Goal: Task Accomplishment & Management: Use online tool/utility

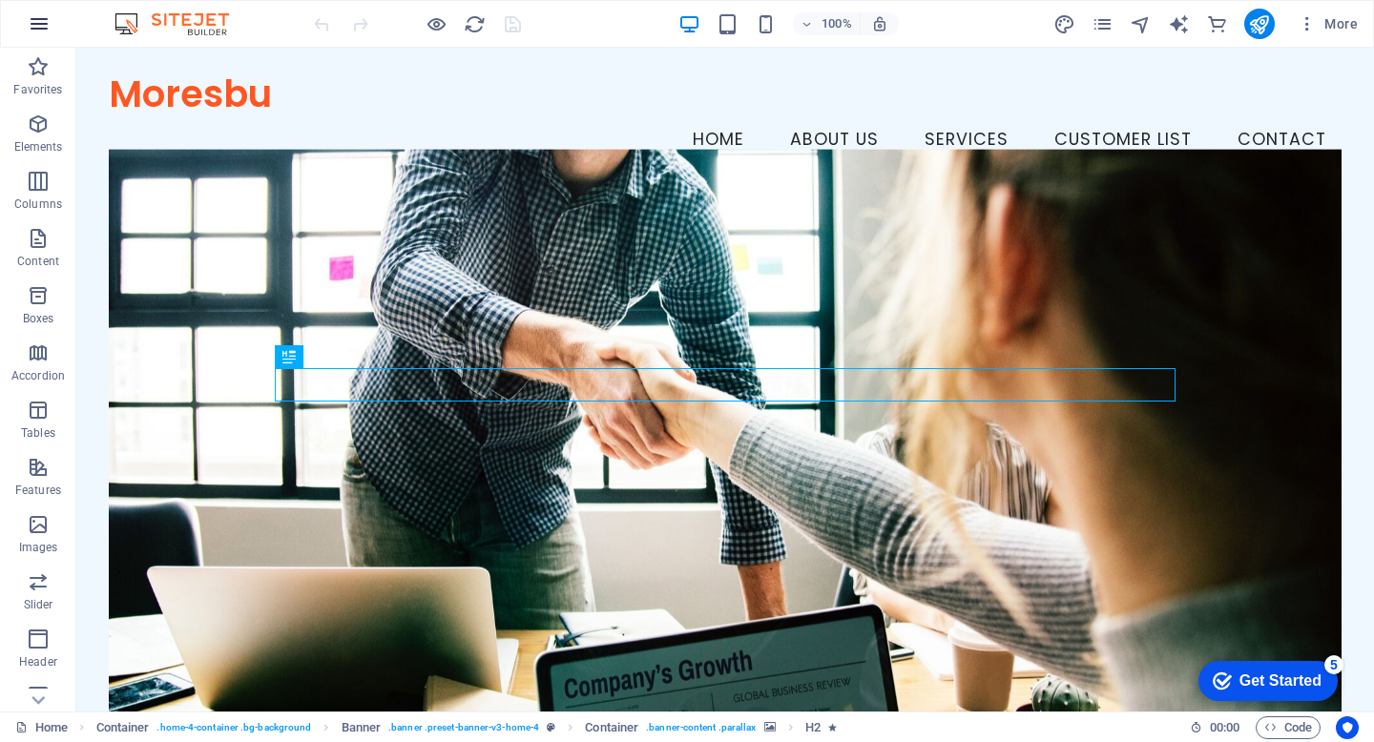
click at [34, 27] on icon "button" at bounding box center [39, 23] width 23 height 23
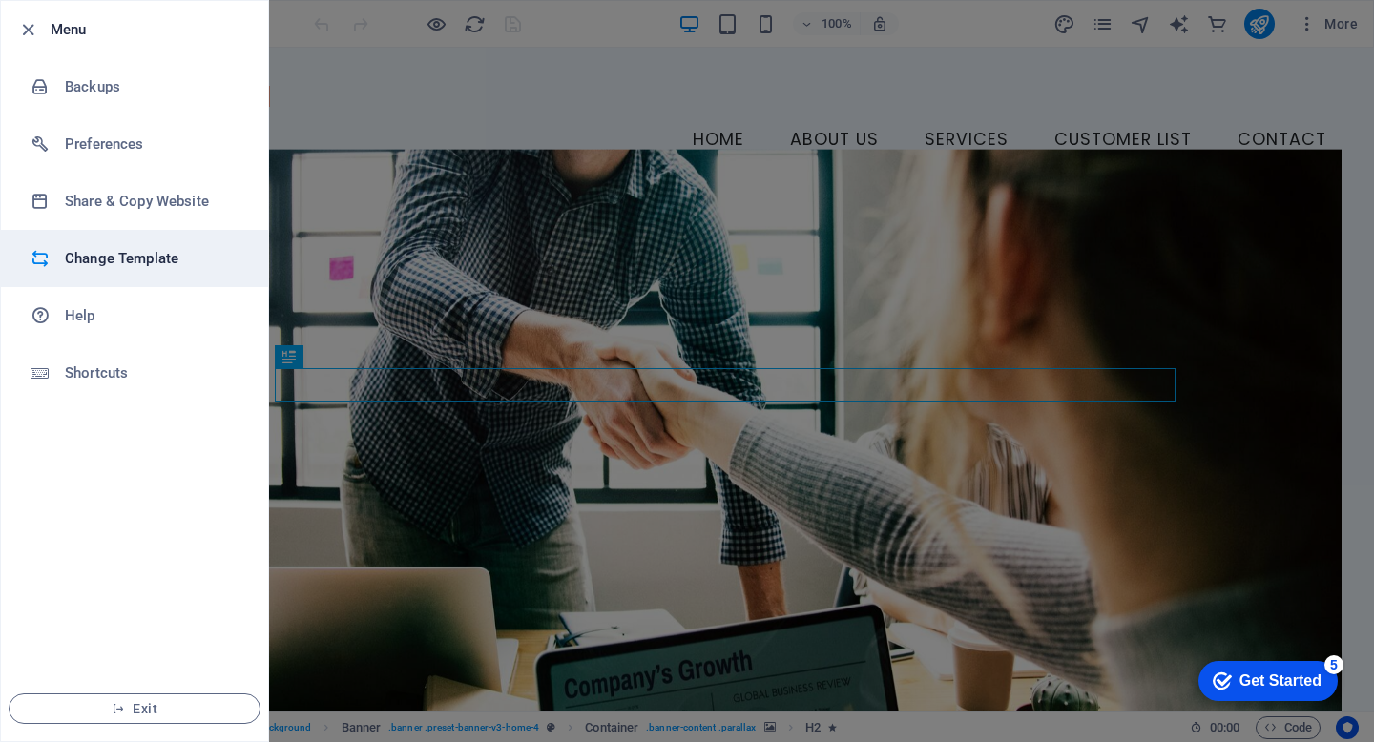
click at [123, 256] on h6 "Change Template" at bounding box center [153, 258] width 177 height 23
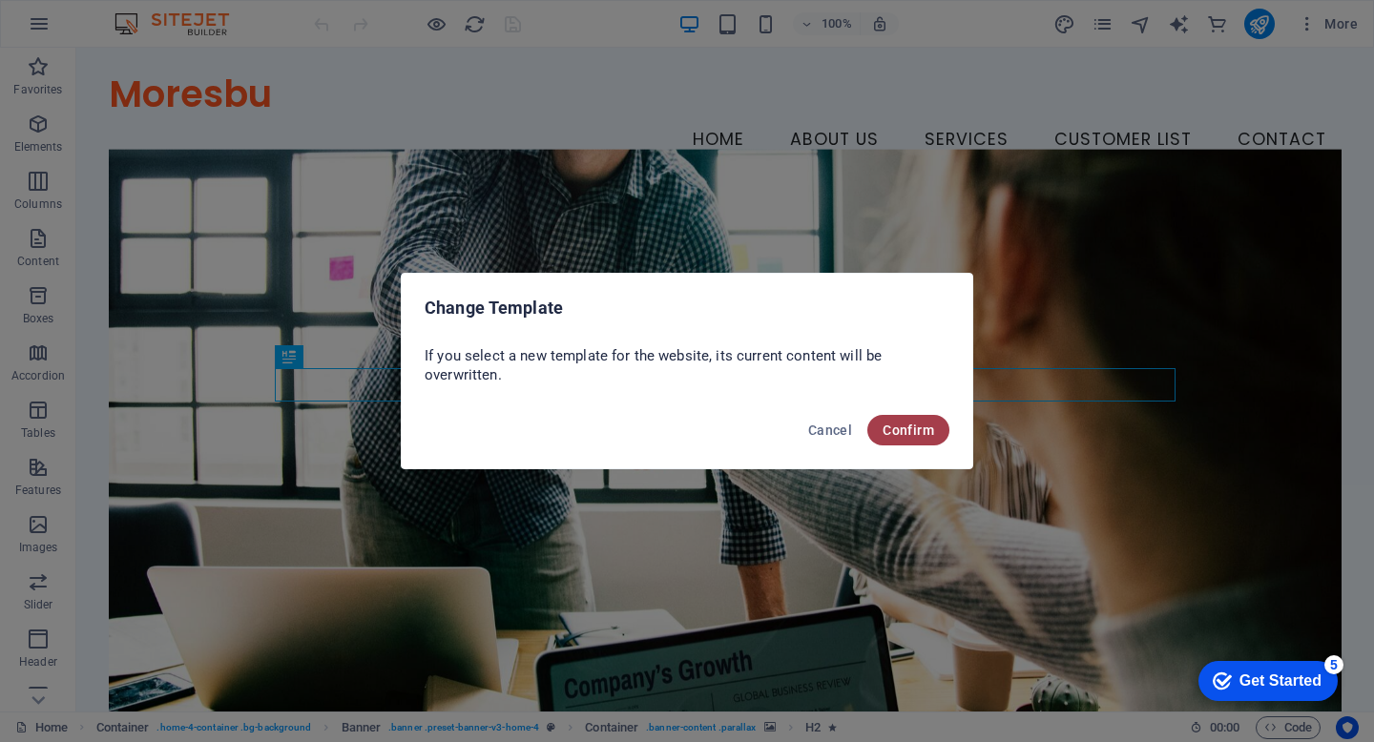
click at [904, 432] on span "Confirm" at bounding box center [909, 430] width 52 height 15
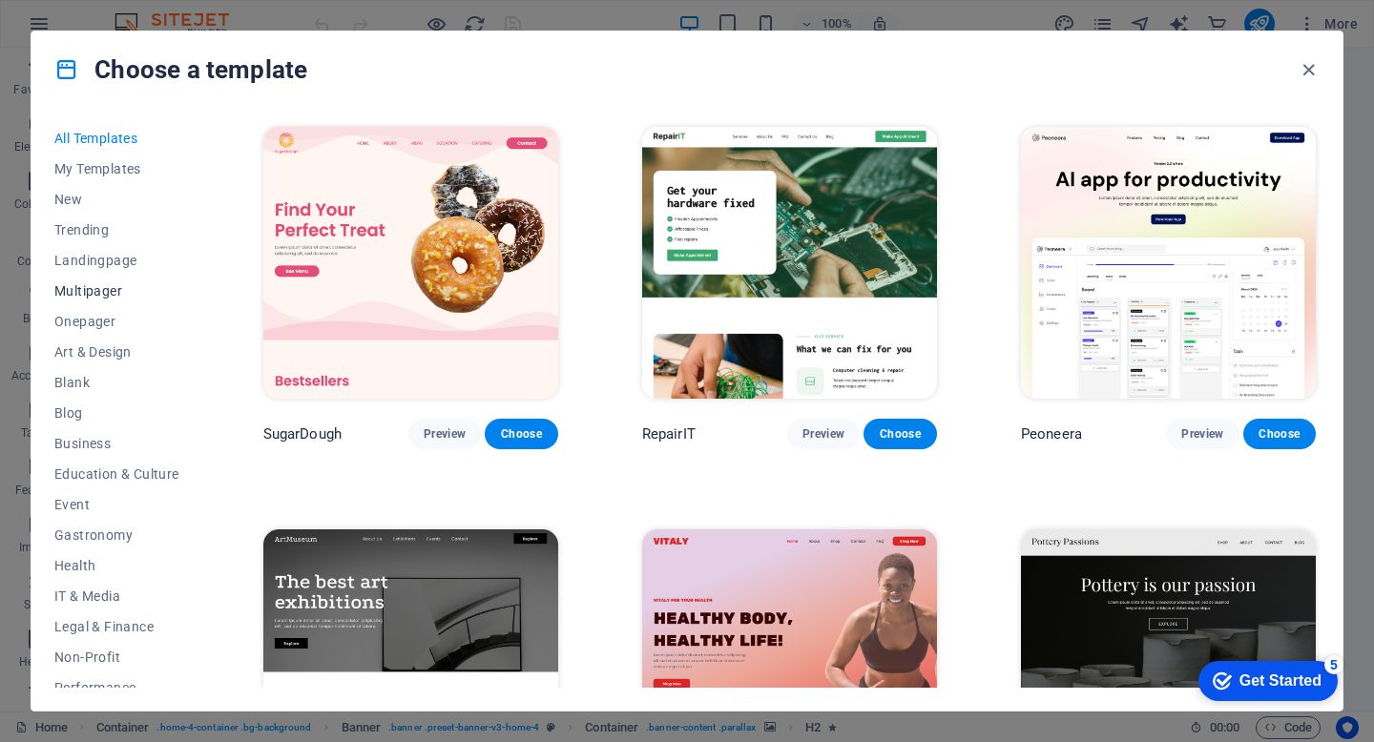
click at [86, 293] on span "Multipager" at bounding box center [116, 290] width 125 height 15
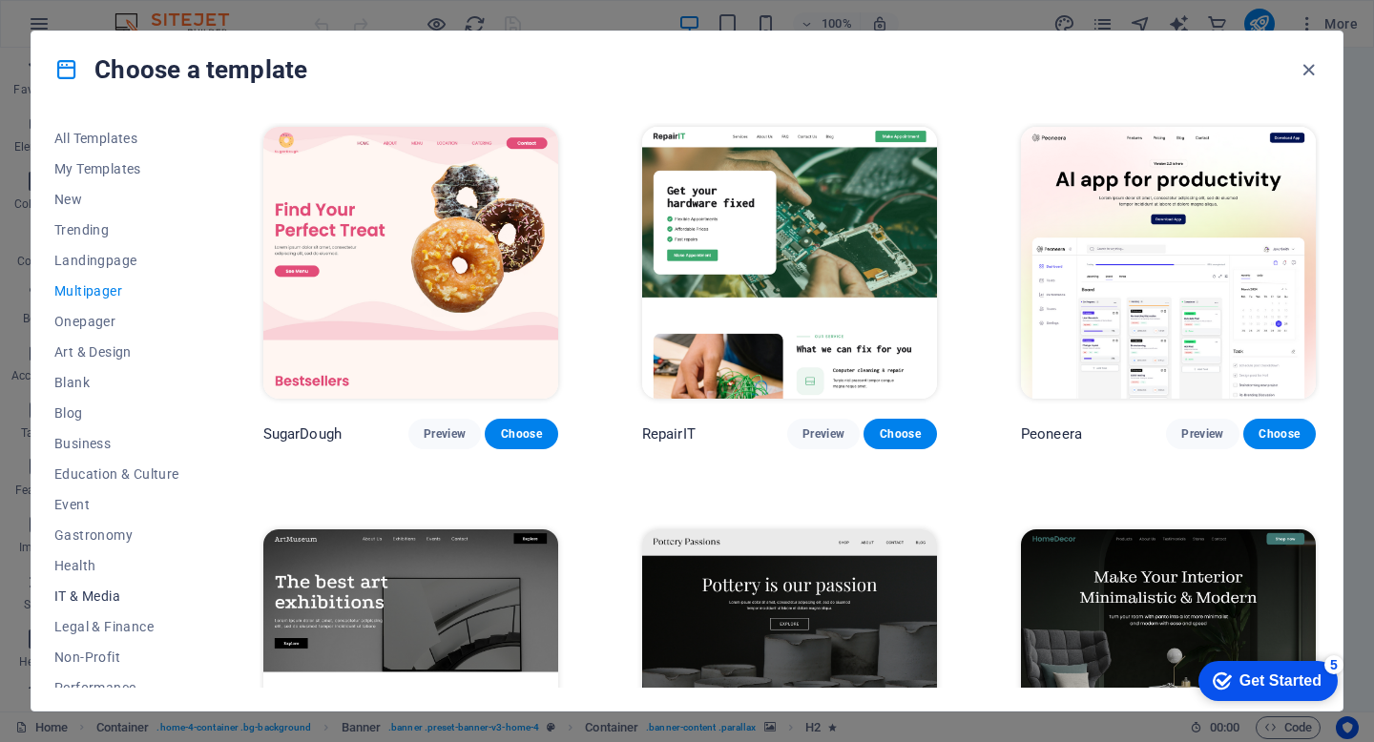
click at [97, 595] on span "IT & Media" at bounding box center [116, 596] width 125 height 15
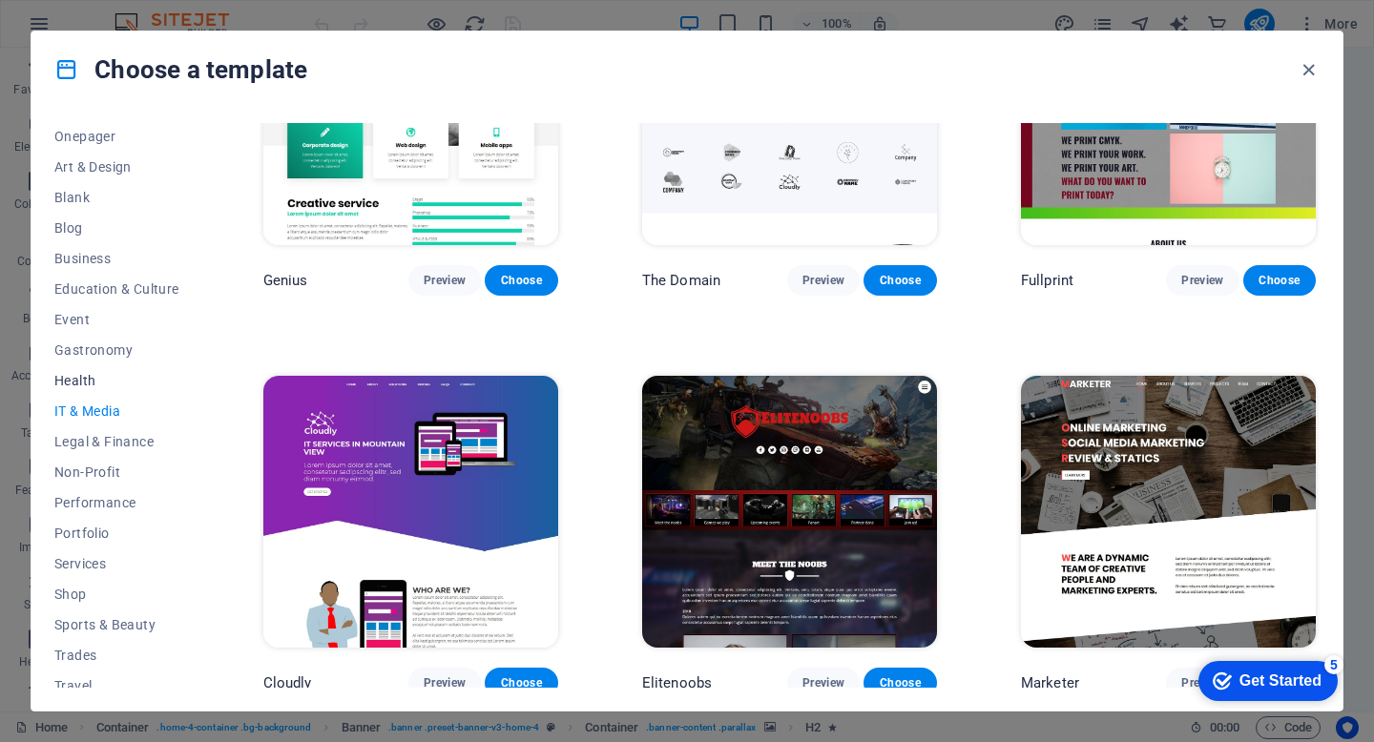
scroll to position [229, 0]
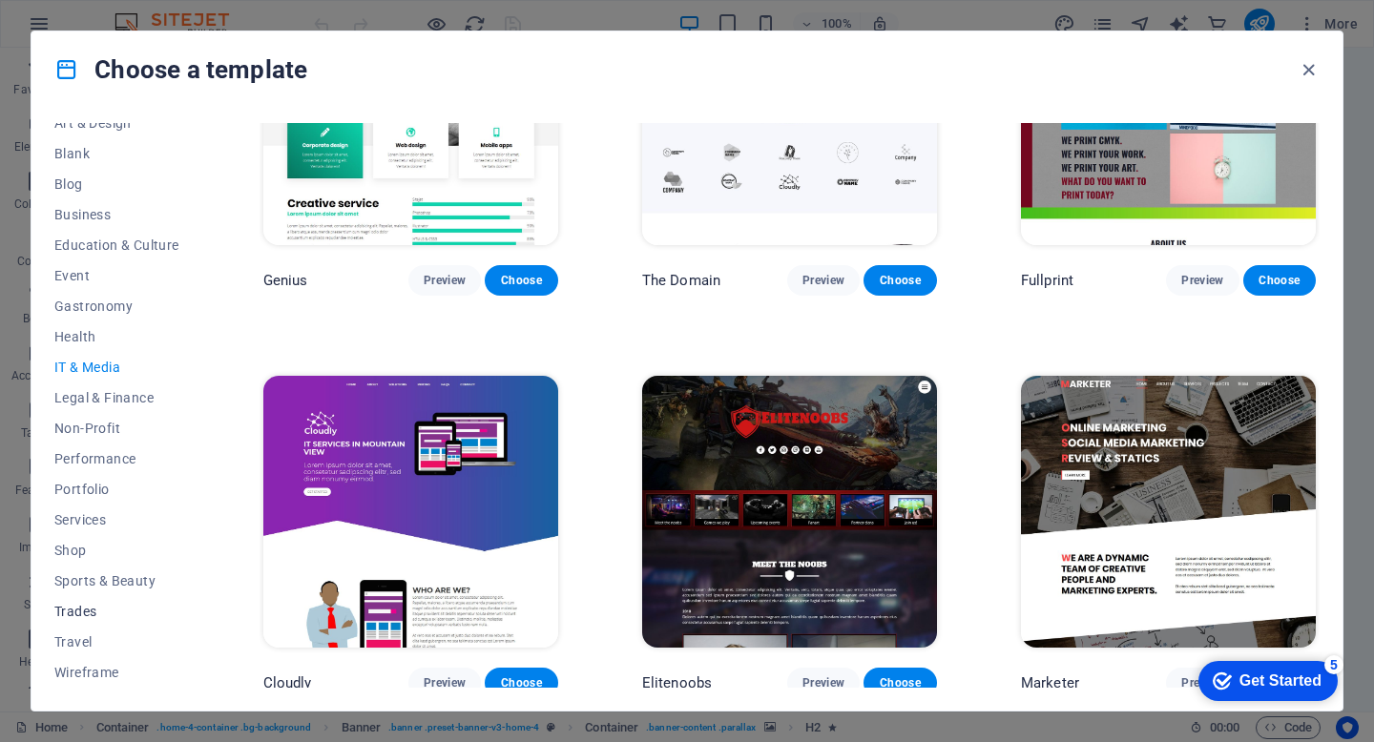
click at [89, 613] on span "Trades" at bounding box center [116, 611] width 125 height 15
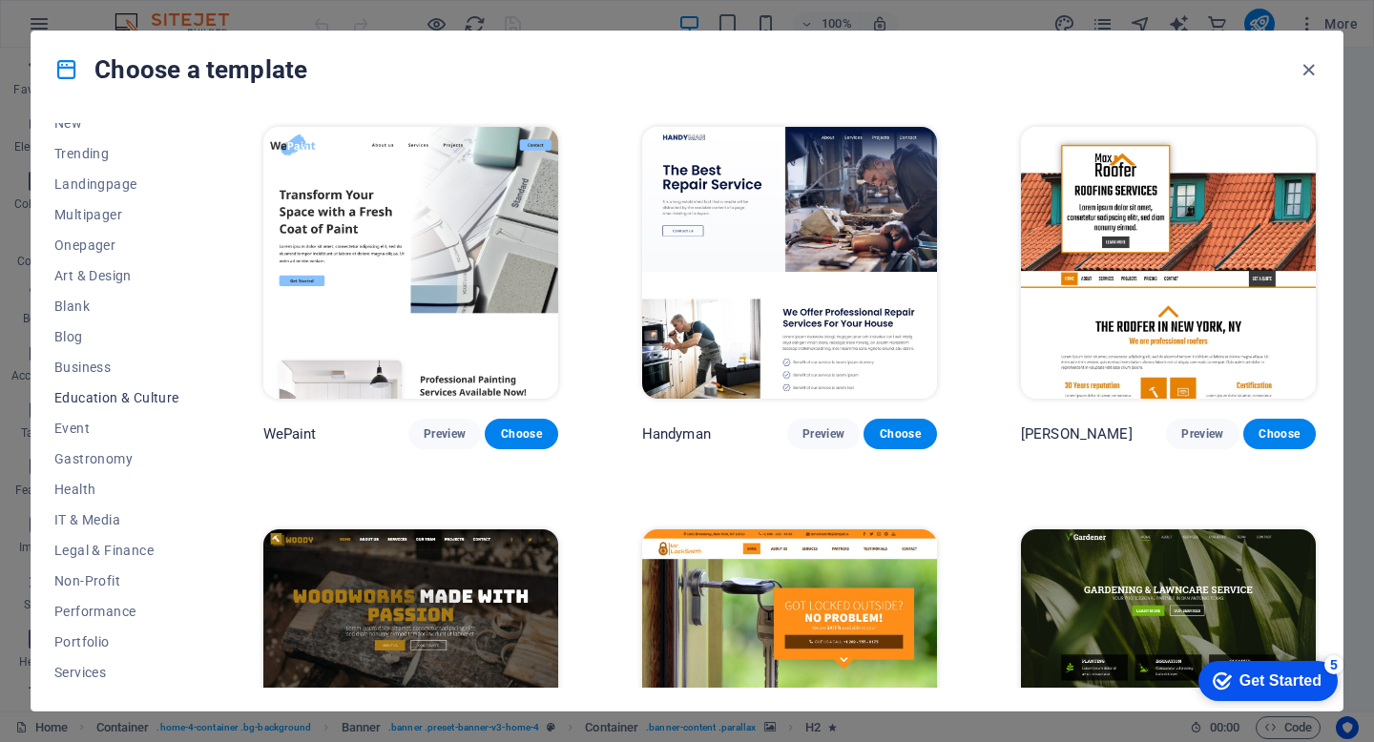
scroll to position [73, 0]
click at [89, 365] on span "Business" at bounding box center [116, 370] width 125 height 15
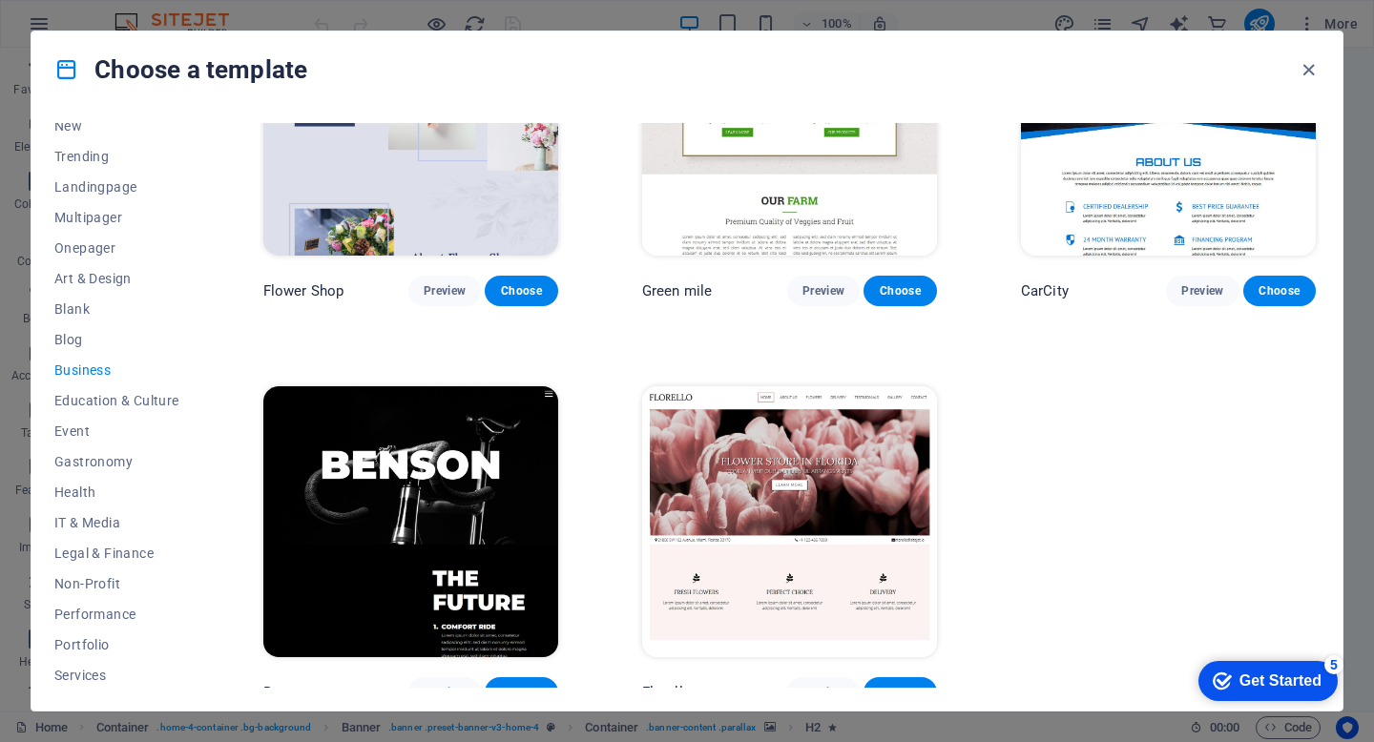
scroll to position [558, 0]
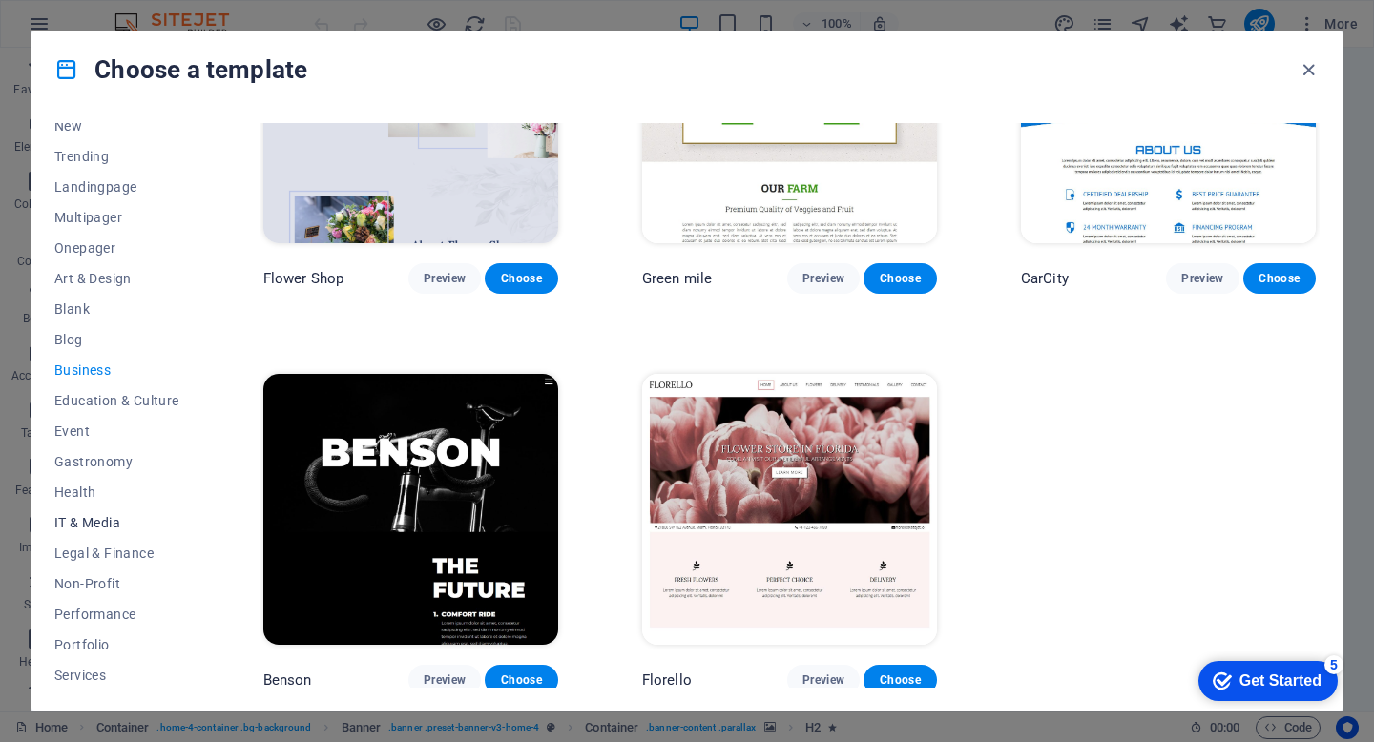
click at [99, 519] on span "IT & Media" at bounding box center [116, 522] width 125 height 15
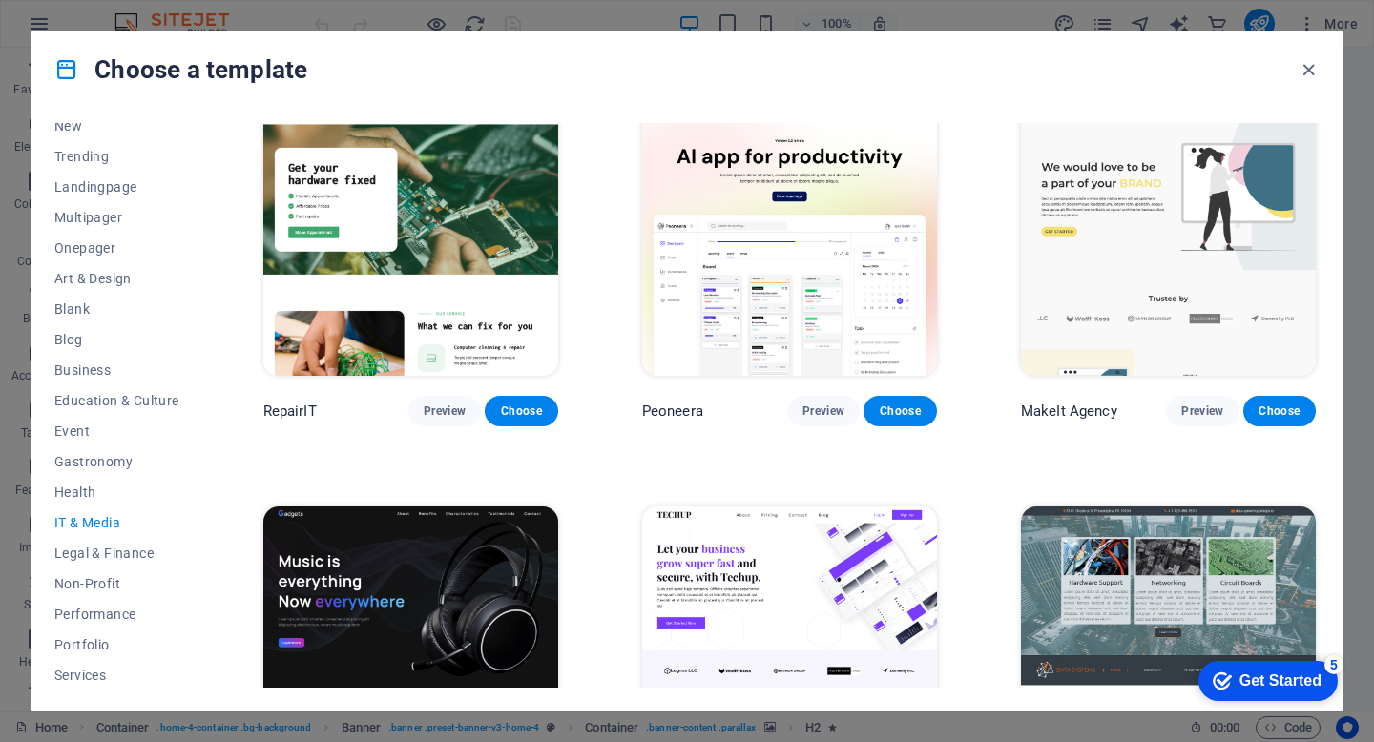
scroll to position [0, 0]
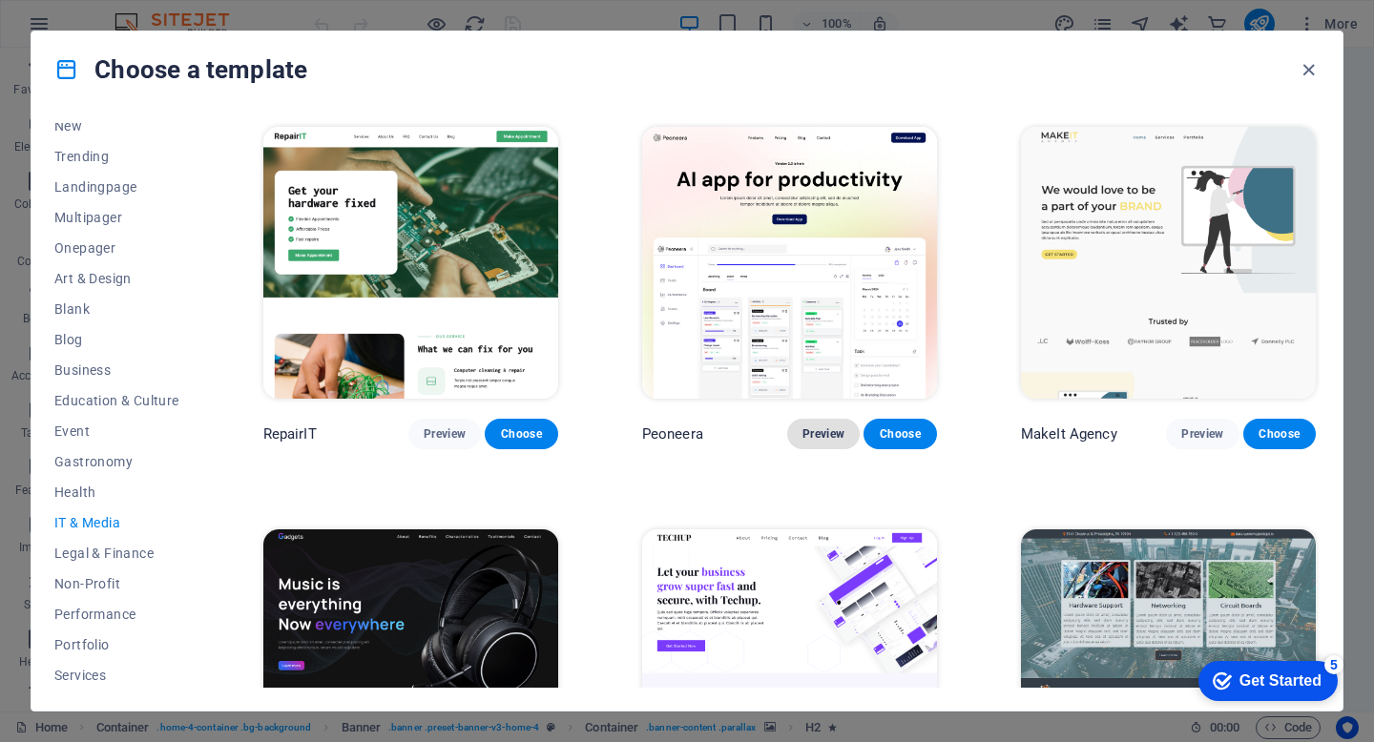
click at [826, 438] on span "Preview" at bounding box center [824, 434] width 42 height 15
